Goal: Transaction & Acquisition: Purchase product/service

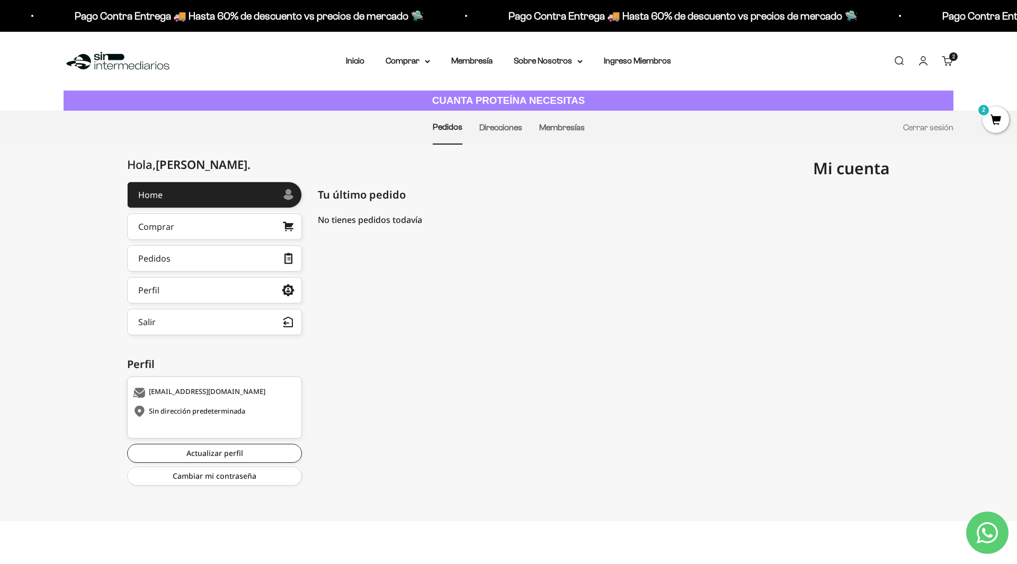
click at [992, 120] on span "2" at bounding box center [995, 119] width 26 height 26
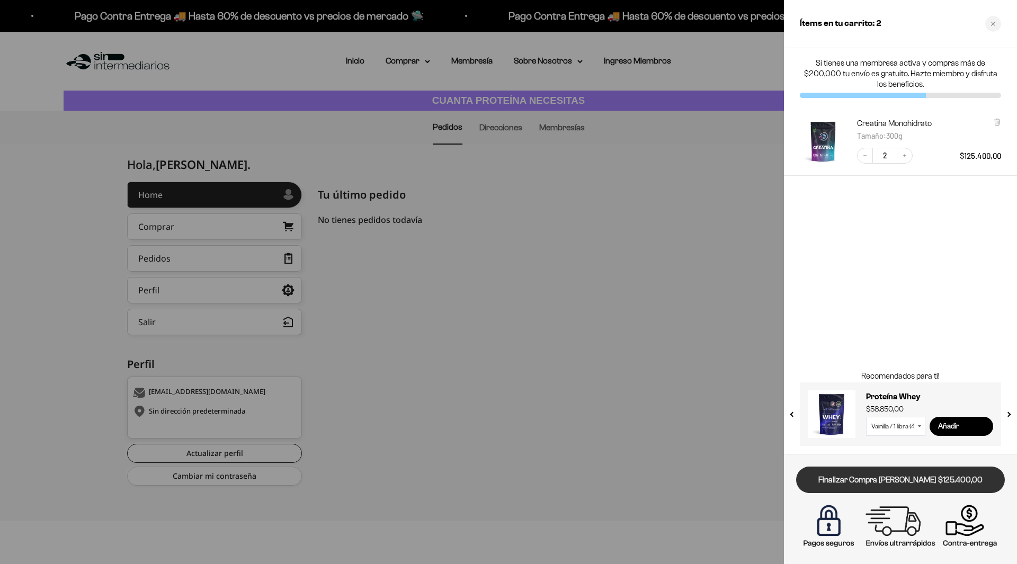
click at [898, 479] on link "Finalizar Compra [PERSON_NAME] $125.400,00" at bounding box center [900, 480] width 209 height 27
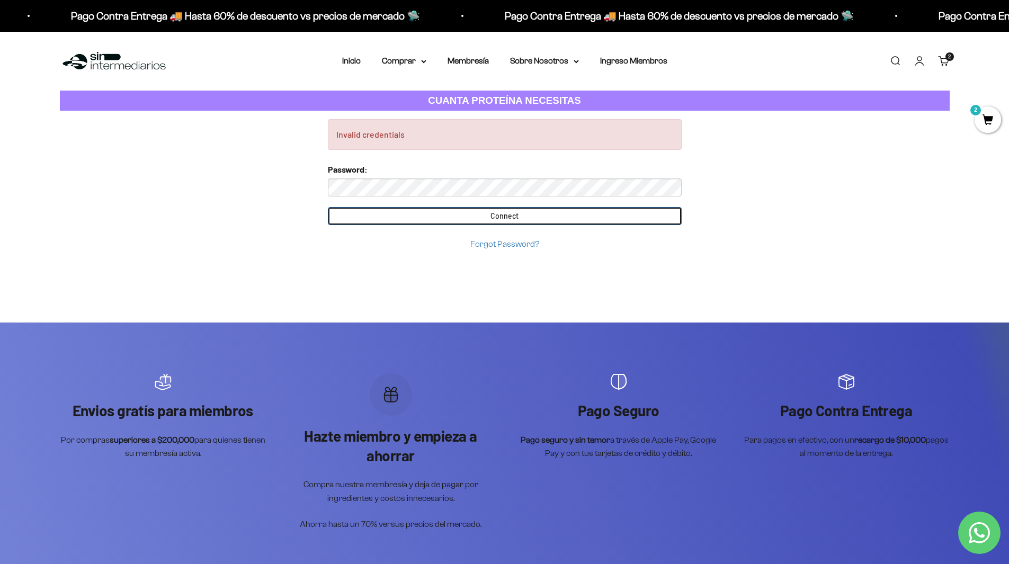
click at [535, 217] on input "Connect" at bounding box center [505, 216] width 354 height 18
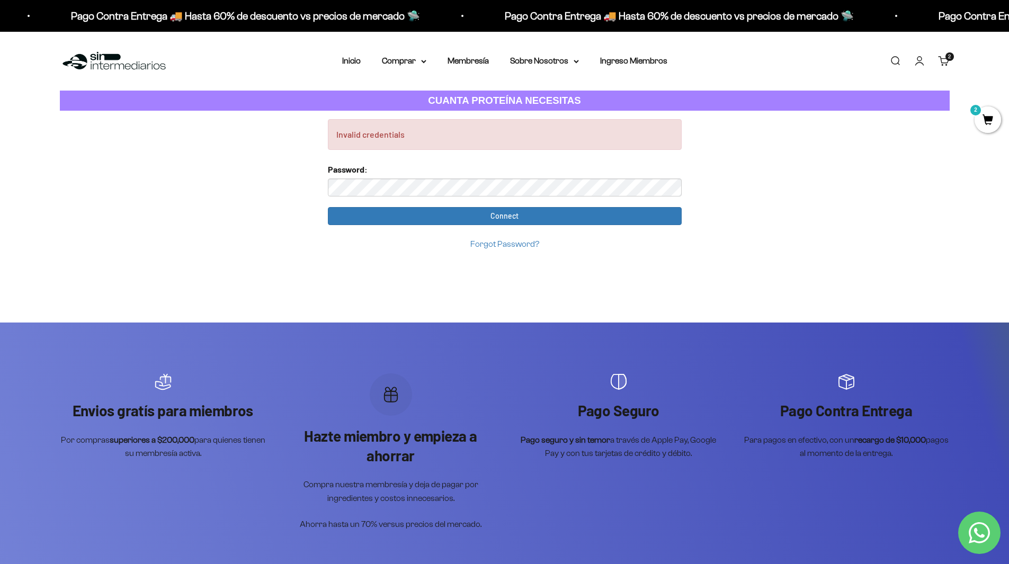
click at [274, 189] on div "Invalid credentials Too many requests. Please try again later. Username: luisar…" at bounding box center [504, 526] width 1009 height 831
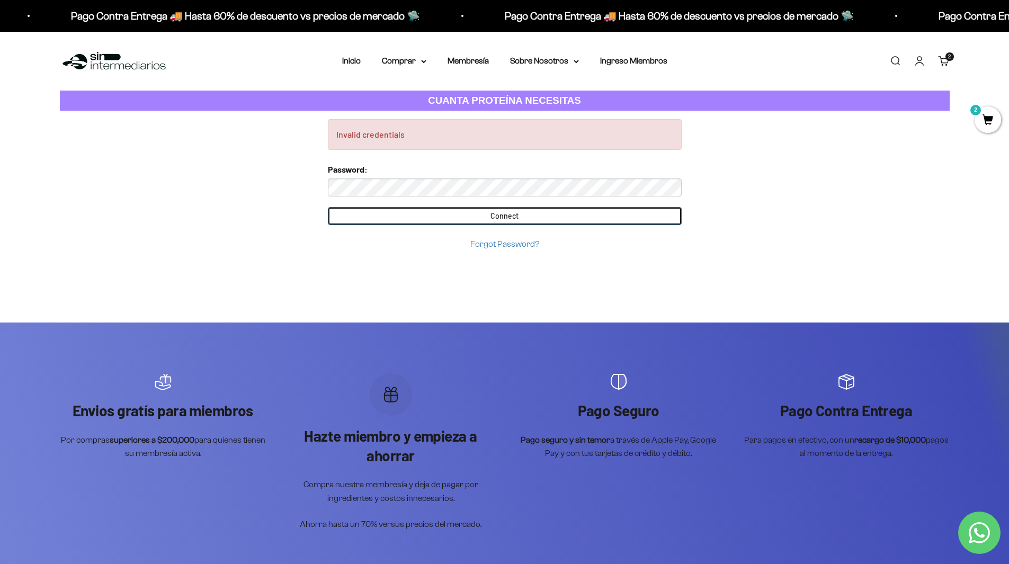
click at [532, 213] on input "Connect" at bounding box center [505, 216] width 354 height 18
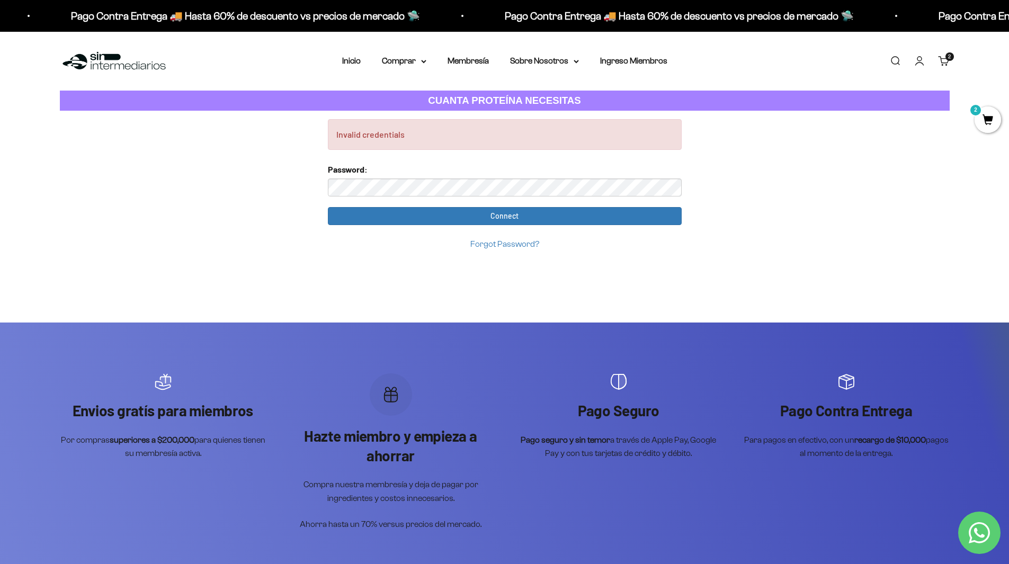
click at [281, 185] on div "Invalid credentials Too many requests. Please try again later. Username: luisar…" at bounding box center [504, 526] width 1009 height 831
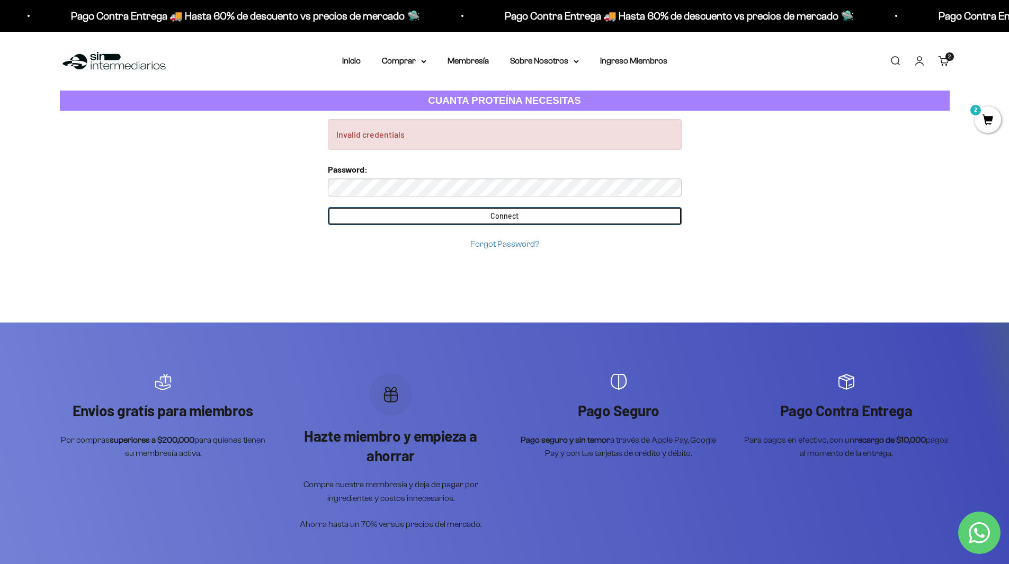
click at [550, 222] on input "Connect" at bounding box center [505, 216] width 354 height 18
click at [485, 219] on input "Connect" at bounding box center [505, 216] width 354 height 18
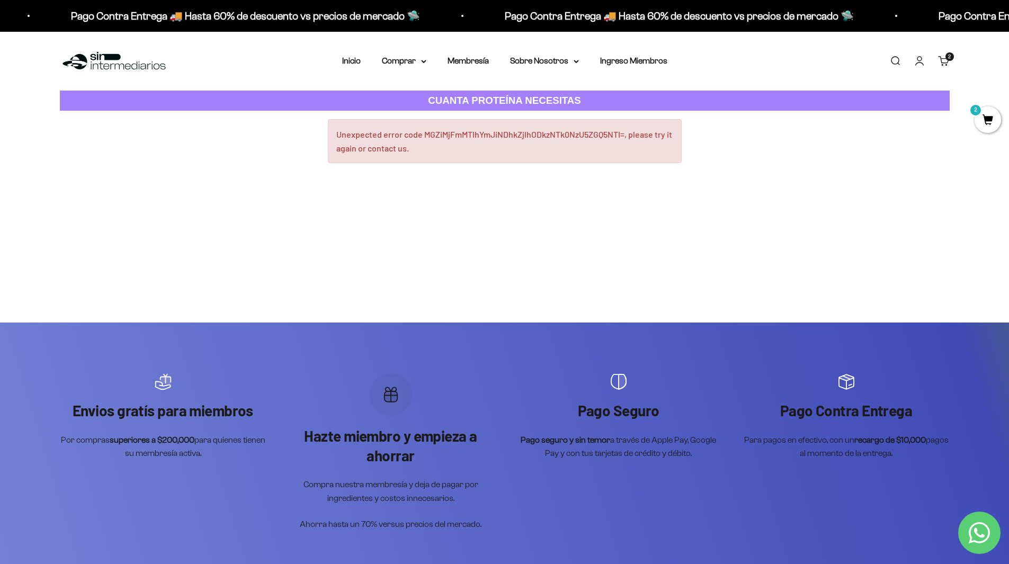
click at [950, 64] on link "Carrito 2 artículos 2" at bounding box center [944, 61] width 12 height 12
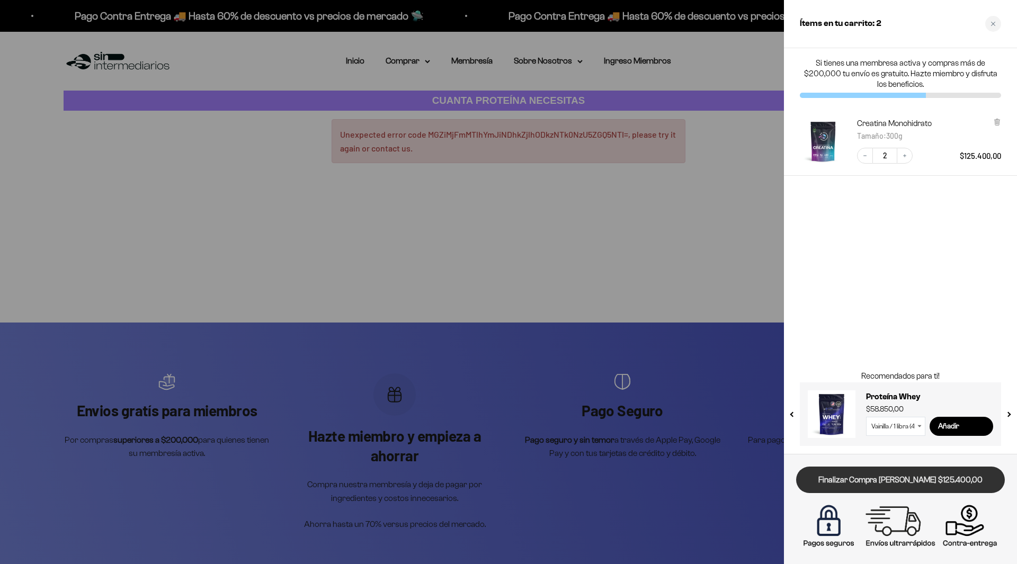
click at [916, 481] on link "Finalizar Compra [PERSON_NAME] $125.400,00" at bounding box center [900, 480] width 209 height 27
